Goal: Book appointment/travel/reservation

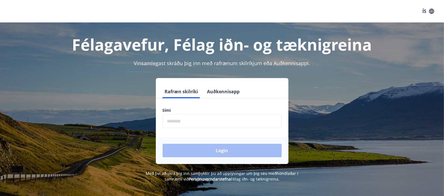
click at [217, 123] on input "phone" at bounding box center [222, 121] width 119 height 14
type input "********"
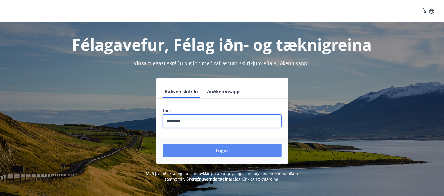
click at [208, 152] on button "Login" at bounding box center [222, 150] width 119 height 13
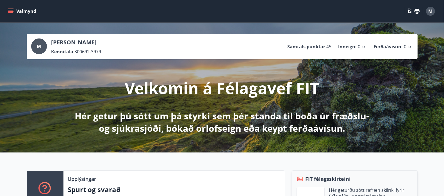
click at [14, 11] on button "Valmynd" at bounding box center [23, 11] width 32 height 10
click at [159, 162] on div "Upplýsingar Spurt og svarað Nánar FIT félagsskírteini Hér geturðu sótt rafræn s…" at bounding box center [222, 196] width 444 height 88
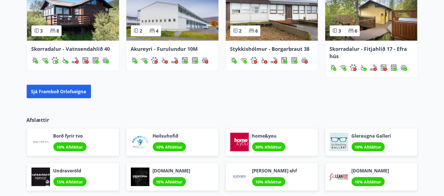
scroll to position [444, 0]
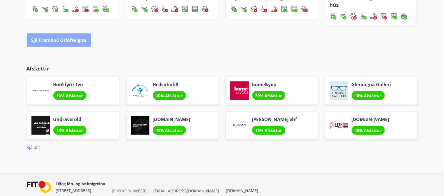
click at [47, 40] on button "Sjá framboð orlofseigna" at bounding box center [59, 39] width 64 height 13
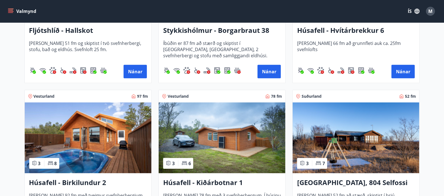
scroll to position [374, 0]
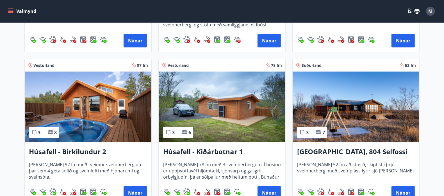
click at [73, 152] on h3 "Húsafell - Birkilundur 2" at bounding box center [88, 152] width 118 height 10
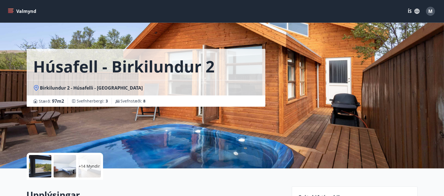
click at [34, 170] on div at bounding box center [40, 166] width 22 height 22
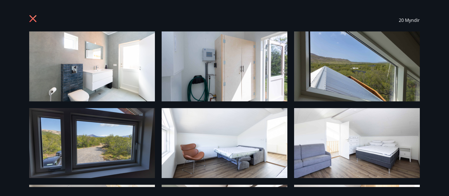
click at [36, 17] on icon at bounding box center [33, 19] width 9 height 9
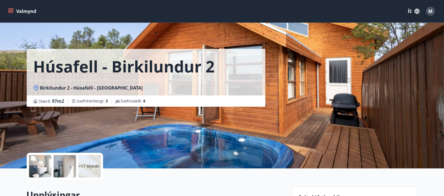
click at [32, 165] on div at bounding box center [40, 166] width 22 height 22
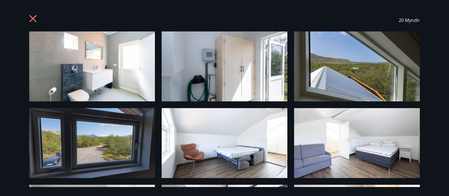
click at [136, 76] on img at bounding box center [92, 66] width 126 height 70
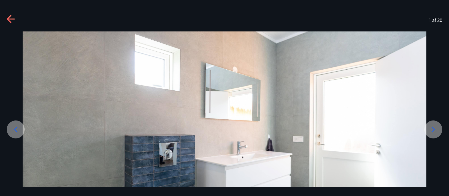
click at [436, 128] on icon at bounding box center [433, 129] width 9 height 9
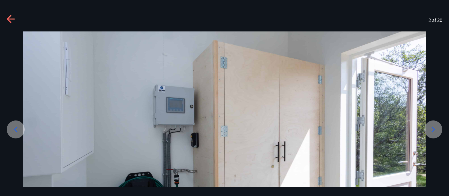
click at [433, 130] on icon at bounding box center [433, 129] width 9 height 9
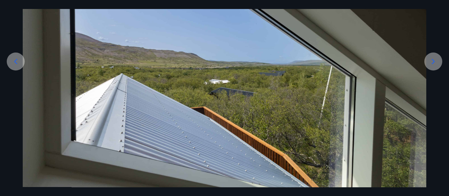
scroll to position [69, 0]
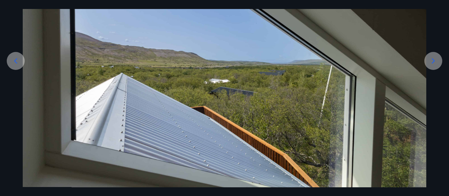
click at [435, 65] on div at bounding box center [433, 61] width 18 height 18
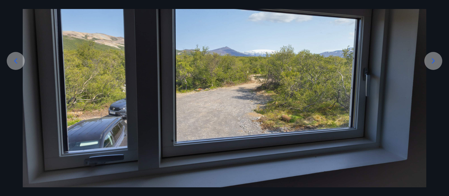
click at [435, 65] on div at bounding box center [433, 61] width 18 height 18
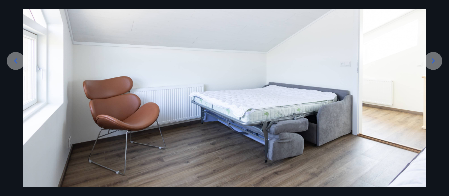
click at [435, 63] on icon at bounding box center [433, 60] width 9 height 9
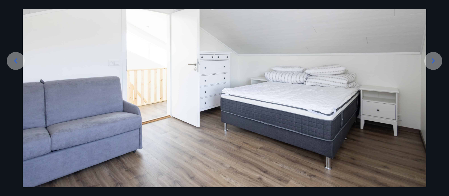
click at [432, 63] on icon at bounding box center [433, 60] width 3 height 5
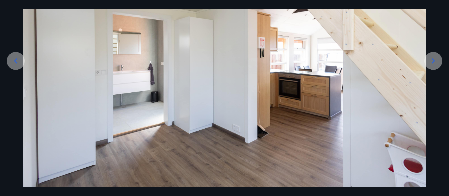
click at [439, 67] on div at bounding box center [433, 61] width 18 height 18
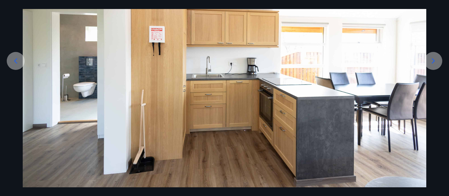
click at [437, 64] on icon at bounding box center [433, 60] width 9 height 9
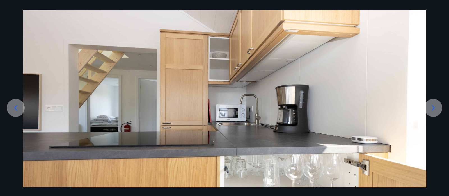
scroll to position [0, 0]
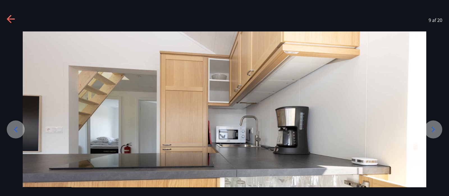
click at [430, 133] on icon at bounding box center [433, 129] width 9 height 9
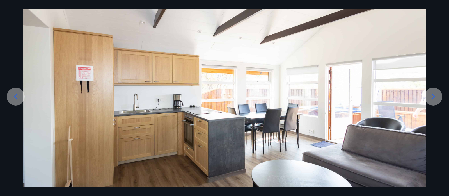
scroll to position [22, 0]
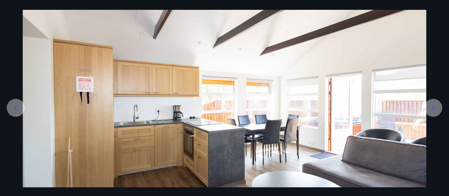
click at [435, 107] on icon at bounding box center [433, 107] width 9 height 9
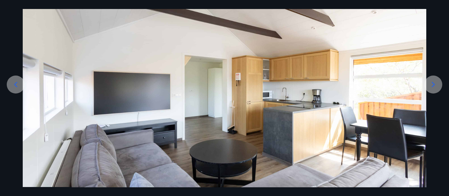
scroll to position [45, 0]
click at [436, 87] on icon at bounding box center [433, 84] width 9 height 9
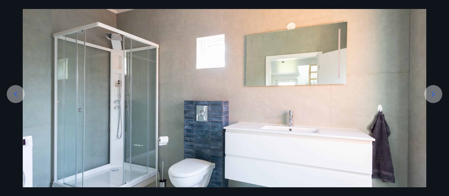
scroll to position [22, 0]
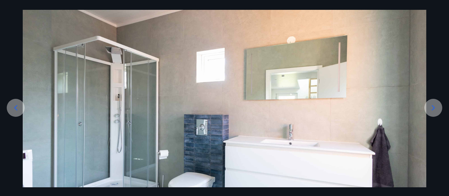
click at [435, 105] on icon at bounding box center [433, 107] width 9 height 9
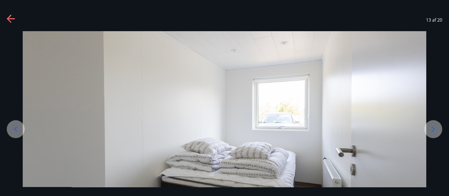
scroll to position [0, 0]
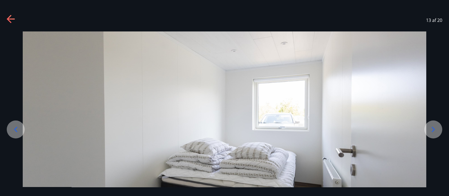
click at [438, 128] on div at bounding box center [433, 129] width 18 height 18
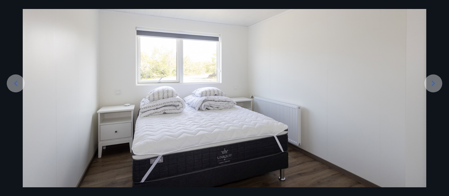
scroll to position [69, 0]
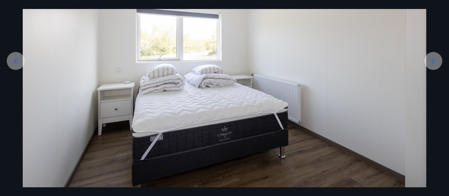
click at [435, 63] on icon at bounding box center [433, 60] width 9 height 9
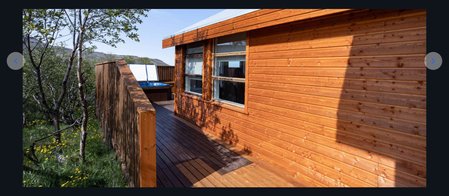
click at [432, 62] on icon at bounding box center [433, 60] width 9 height 9
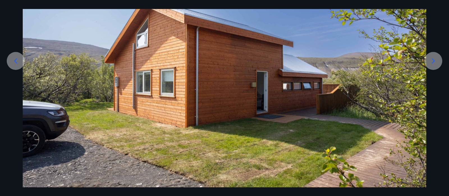
click at [432, 61] on icon at bounding box center [433, 60] width 9 height 9
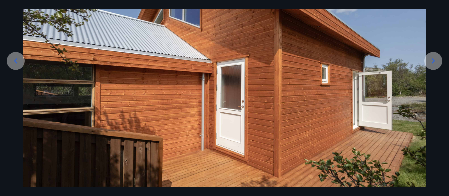
click at [438, 63] on div at bounding box center [433, 61] width 18 height 18
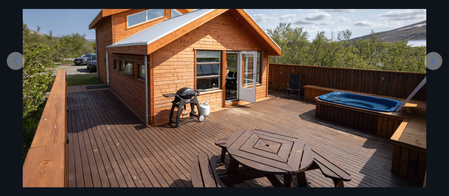
click at [436, 65] on icon at bounding box center [433, 60] width 9 height 9
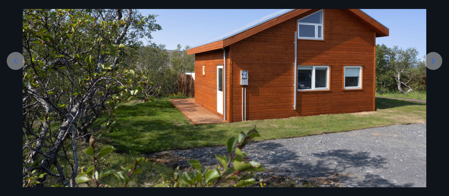
click at [431, 63] on icon at bounding box center [433, 60] width 9 height 9
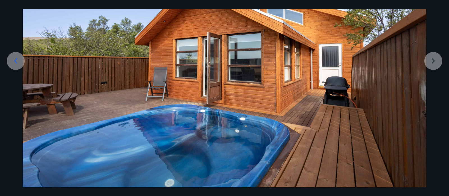
click at [435, 63] on div at bounding box center [224, 75] width 449 height 224
click at [432, 62] on div at bounding box center [224, 75] width 449 height 224
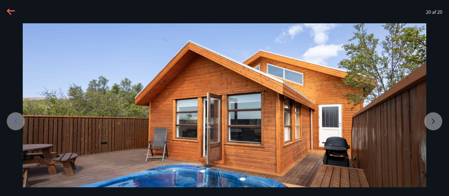
scroll to position [0, 0]
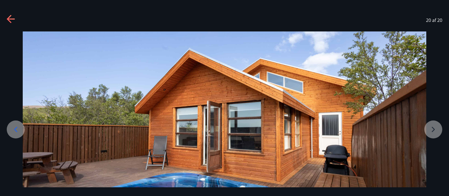
click at [4, 18] on div "20 af 20" at bounding box center [224, 20] width 449 height 22
click at [8, 17] on icon at bounding box center [11, 19] width 9 height 9
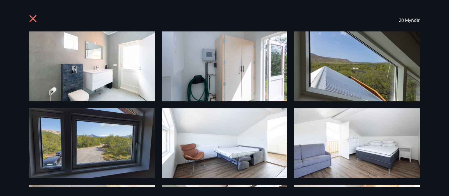
click at [34, 18] on icon at bounding box center [33, 19] width 9 height 9
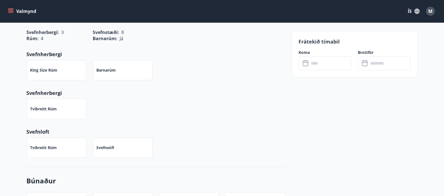
scroll to position [234, 0]
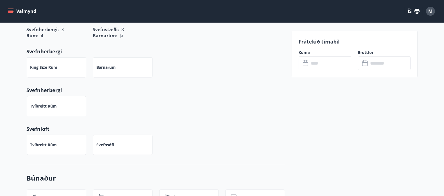
click at [326, 40] on p "Frátekið tímabil" at bounding box center [355, 41] width 112 height 7
click at [323, 67] on input "text" at bounding box center [330, 63] width 42 height 14
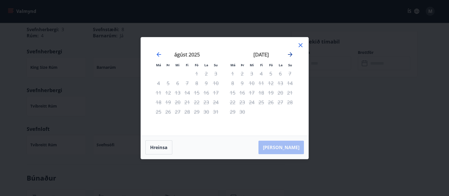
click at [289, 56] on icon "Move forward to switch to the next month." at bounding box center [290, 54] width 7 height 7
click at [290, 56] on icon "Move forward to switch to the next month." at bounding box center [290, 54] width 7 height 7
click at [290, 54] on icon "Move forward to switch to the next month." at bounding box center [290, 54] width 7 height 7
click at [289, 55] on icon "Move forward to switch to the next month." at bounding box center [290, 54] width 7 height 7
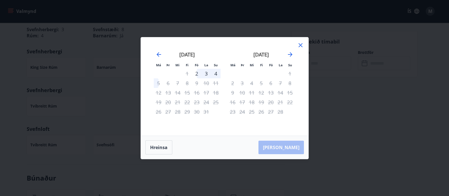
click at [302, 46] on icon at bounding box center [300, 45] width 7 height 7
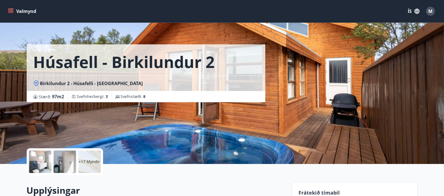
scroll to position [0, 0]
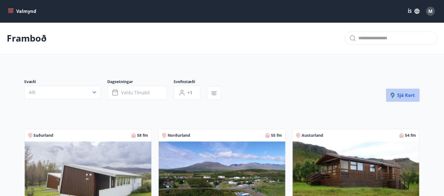
click at [414, 97] on span "Sjá kort" at bounding box center [403, 95] width 24 height 6
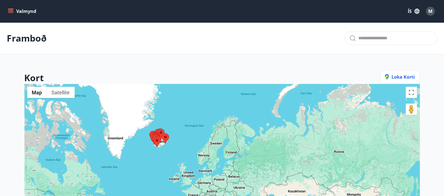
drag, startPoint x: 358, startPoint y: 140, endPoint x: 248, endPoint y: 143, distance: 110.1
click at [248, 143] on div at bounding box center [221, 182] width 395 height 196
click at [160, 149] on div at bounding box center [221, 182] width 395 height 196
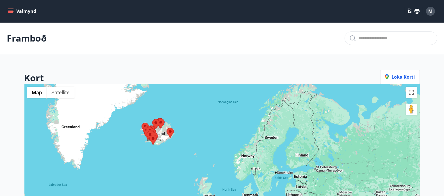
click at [159, 148] on div at bounding box center [221, 182] width 395 height 196
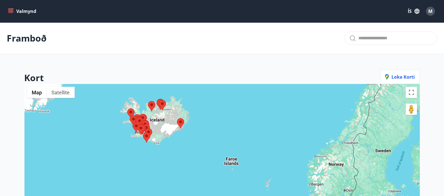
click at [159, 147] on div at bounding box center [221, 182] width 395 height 196
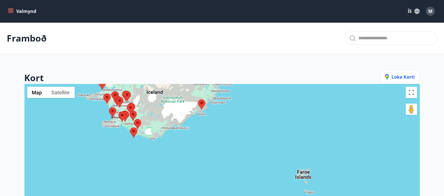
click at [140, 140] on div at bounding box center [221, 182] width 395 height 196
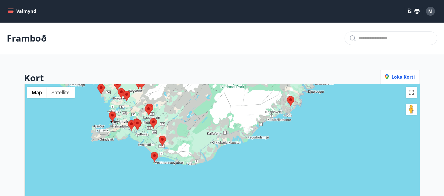
drag, startPoint x: 94, startPoint y: 129, endPoint x: 125, endPoint y: 162, distance: 45.9
click at [125, 162] on div at bounding box center [221, 182] width 395 height 196
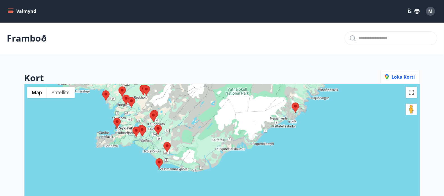
click at [135, 152] on div at bounding box center [221, 182] width 395 height 196
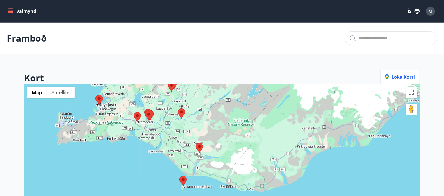
click at [136, 147] on div at bounding box center [221, 182] width 395 height 196
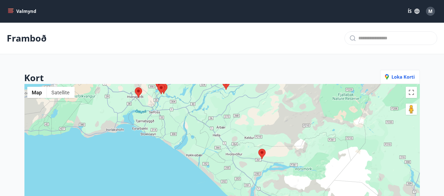
click at [137, 128] on div at bounding box center [221, 182] width 395 height 196
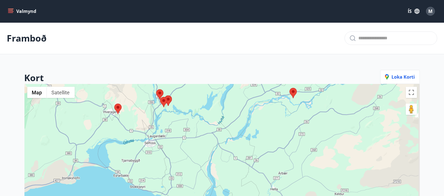
drag, startPoint x: 150, startPoint y: 109, endPoint x: 127, endPoint y: 161, distance: 56.9
click at [127, 161] on div at bounding box center [221, 182] width 395 height 196
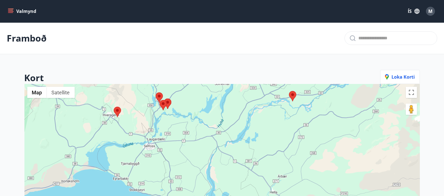
click at [140, 123] on div at bounding box center [221, 182] width 395 height 196
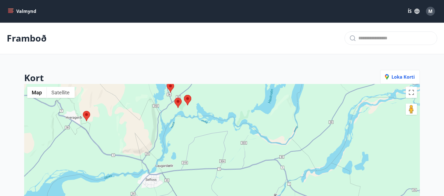
drag, startPoint x: 138, startPoint y: 125, endPoint x: 127, endPoint y: 140, distance: 18.6
click at [127, 140] on div at bounding box center [221, 182] width 395 height 196
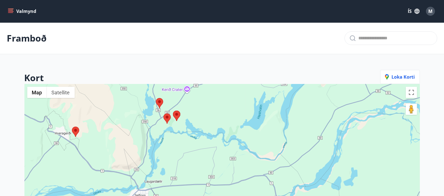
click at [140, 133] on div at bounding box center [221, 182] width 395 height 196
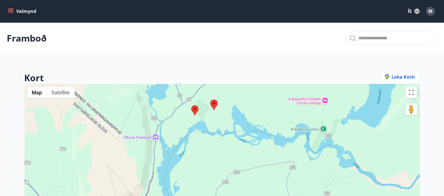
click at [166, 129] on div at bounding box center [221, 182] width 395 height 196
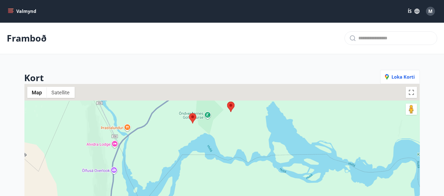
drag, startPoint x: 190, startPoint y: 122, endPoint x: 153, endPoint y: 151, distance: 47.1
click at [152, 152] on div at bounding box center [221, 182] width 395 height 196
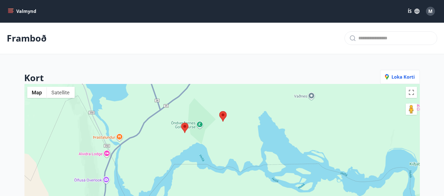
click at [160, 143] on div at bounding box center [221, 182] width 395 height 196
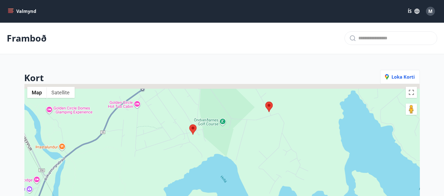
drag, startPoint x: 158, startPoint y: 141, endPoint x: 138, endPoint y: 157, distance: 25.0
click at [138, 157] on div at bounding box center [221, 182] width 395 height 196
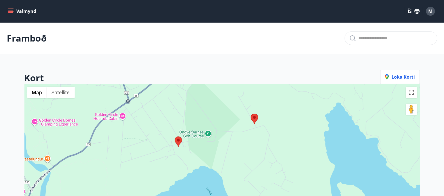
click at [175, 136] on area at bounding box center [175, 136] width 0 height 0
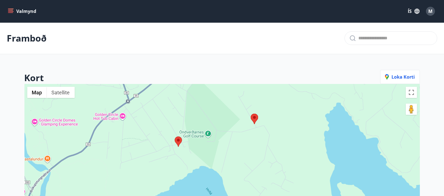
click at [175, 136] on area at bounding box center [175, 136] width 0 height 0
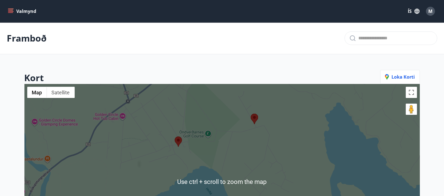
click at [175, 136] on area at bounding box center [175, 136] width 0 height 0
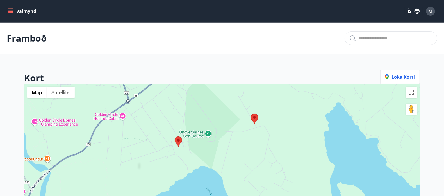
click at [178, 136] on div at bounding box center [221, 182] width 395 height 196
click at [175, 136] on area at bounding box center [175, 136] width 0 height 0
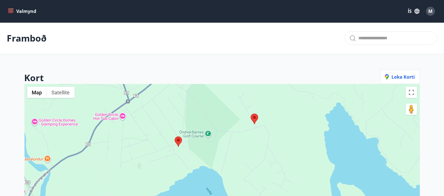
click at [175, 136] on area at bounding box center [175, 136] width 0 height 0
